Goal: Navigation & Orientation: Find specific page/section

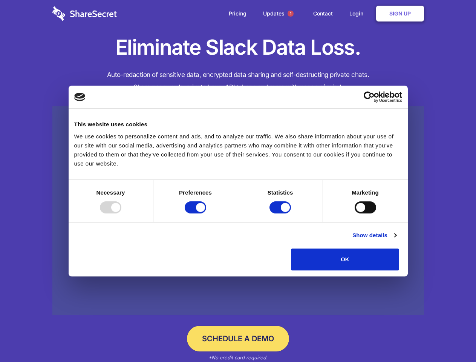
click at [121, 213] on div at bounding box center [110, 207] width 21 height 12
click at [206, 213] on input "Preferences" at bounding box center [195, 207] width 21 height 12
checkbox input "false"
click at [281, 213] on input "Statistics" at bounding box center [280, 207] width 21 height 12
checkbox input "false"
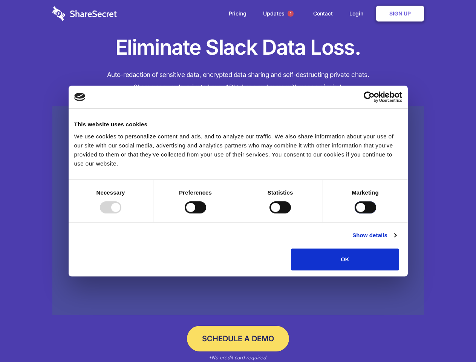
click at [355, 213] on input "Marketing" at bounding box center [365, 207] width 21 height 12
checkbox input "true"
click at [396, 240] on link "Show details" at bounding box center [374, 235] width 44 height 9
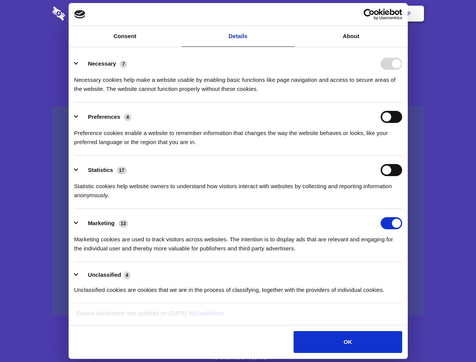
click at [402, 103] on li "Necessary 7 Necessary cookies help make a website usable by enabling basic func…" at bounding box center [238, 75] width 328 height 53
click at [290, 14] on span "1" at bounding box center [291, 14] width 6 height 6
